Goal: Check status: Check status

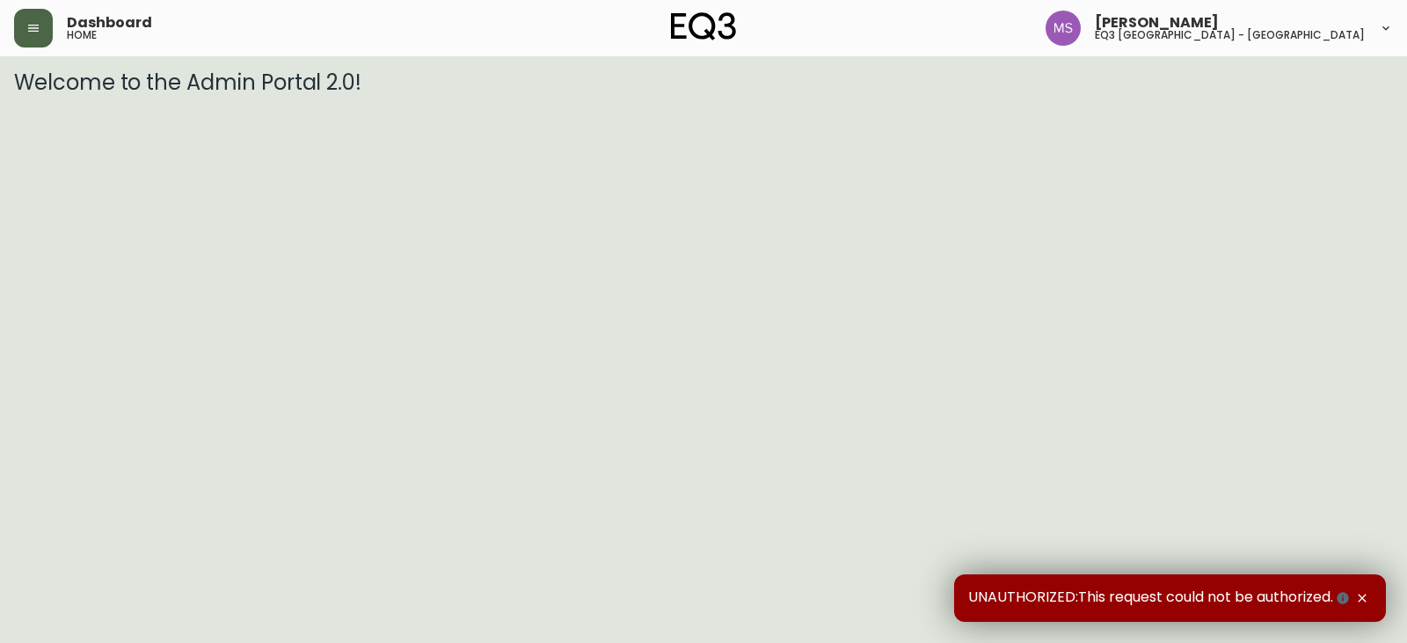
click at [40, 35] on button "button" at bounding box center [33, 28] width 39 height 39
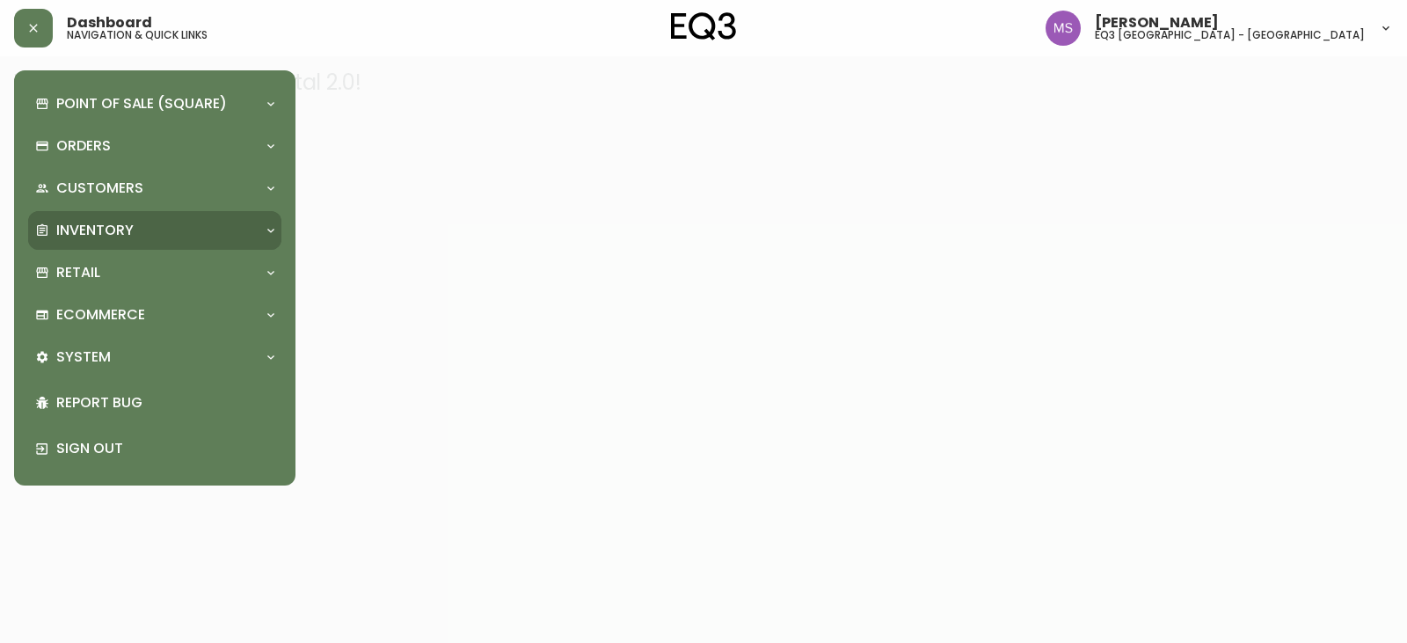
click at [120, 215] on div "Inventory" at bounding box center [154, 230] width 253 height 39
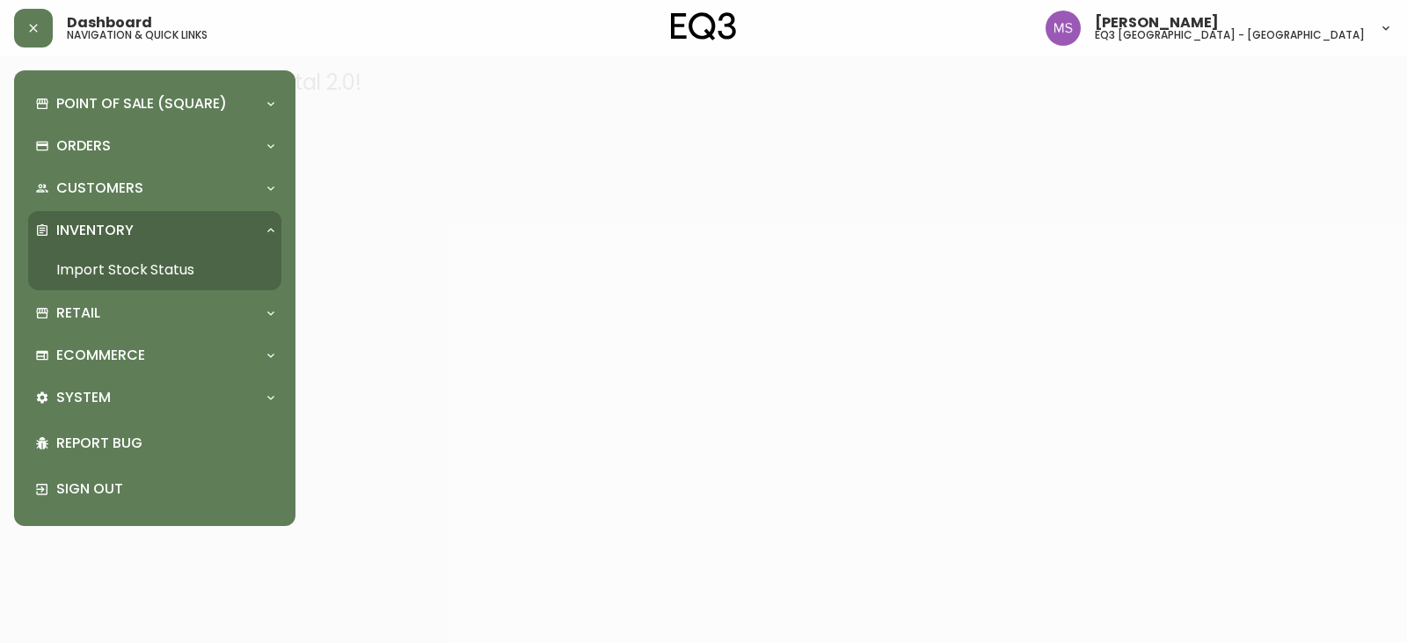
click at [129, 260] on link "Import Stock Status" at bounding box center [154, 270] width 253 height 40
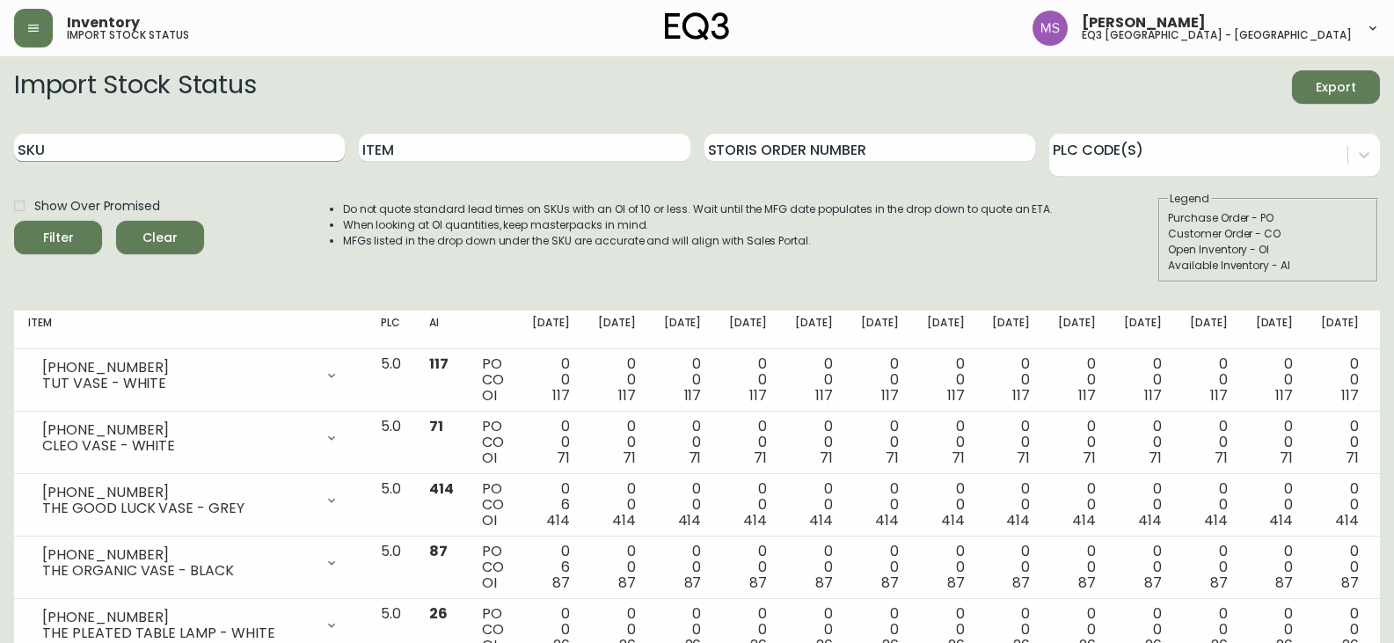
click at [224, 152] on input "SKU" at bounding box center [179, 148] width 331 height 28
paste input "[PHONE_NUMBER]"
type input "[PHONE_NUMBER]"
click at [14, 221] on button "Filter" at bounding box center [58, 237] width 88 height 33
